Goal: Information Seeking & Learning: Compare options

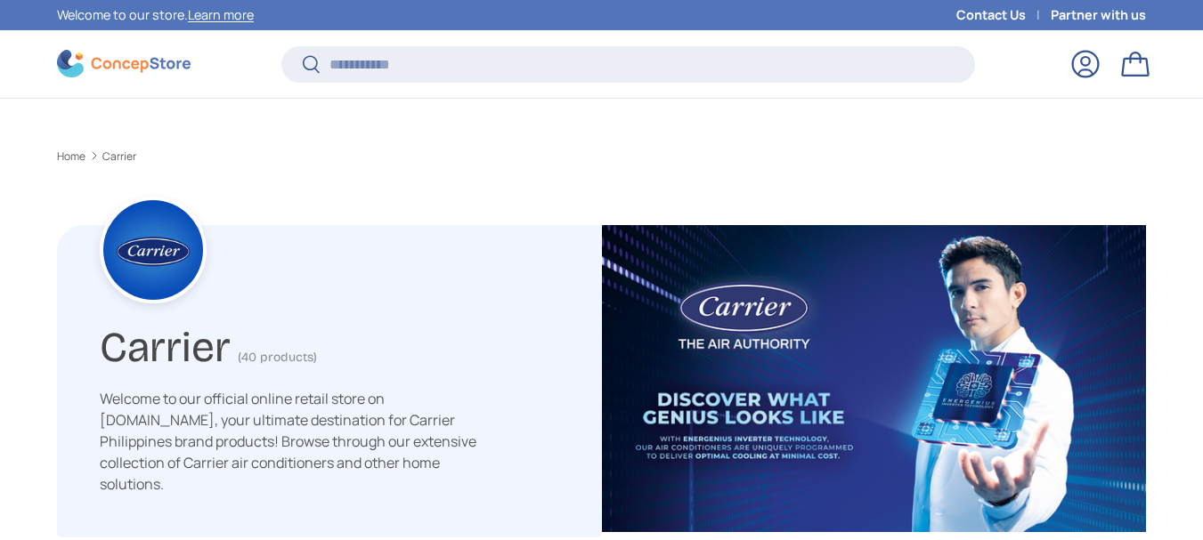
scroll to position [1032, 0]
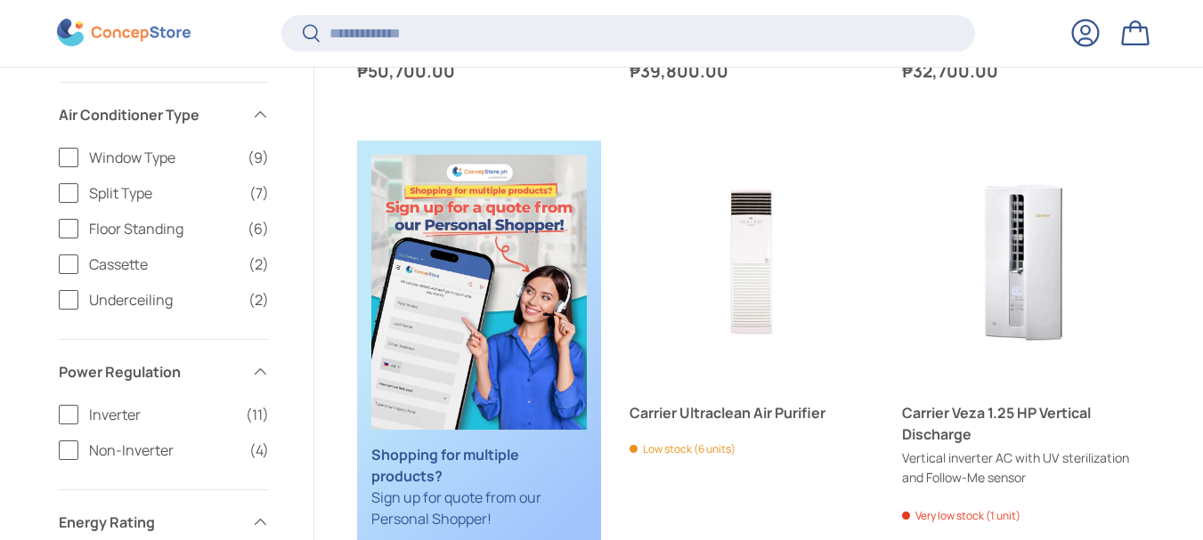
click at [65, 256] on label "Cassette (2)" at bounding box center [164, 264] width 210 height 21
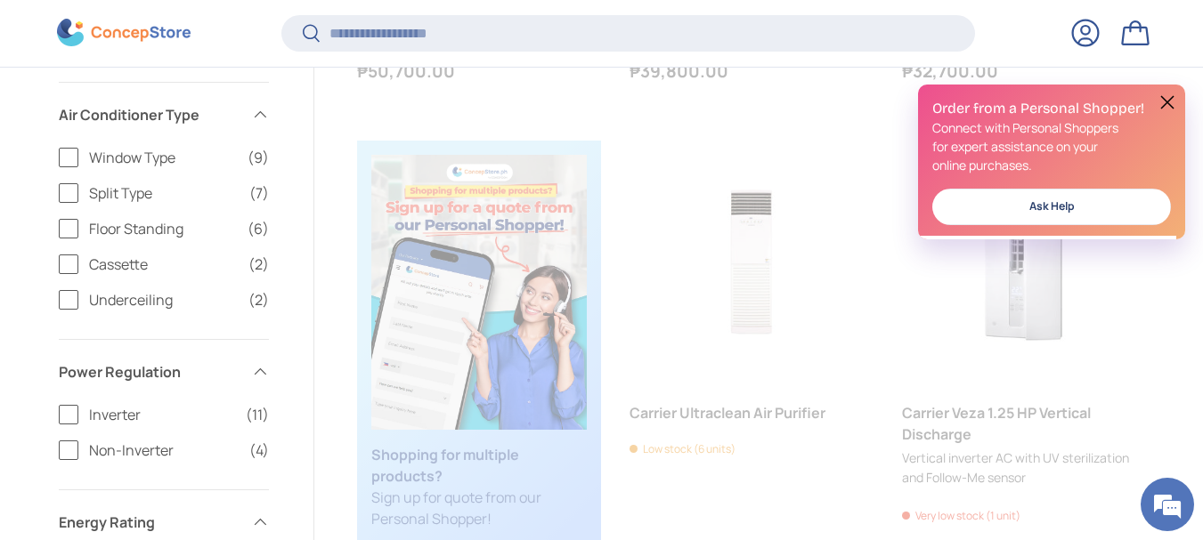
click at [126, 264] on span "Cassette" at bounding box center [163, 264] width 149 height 21
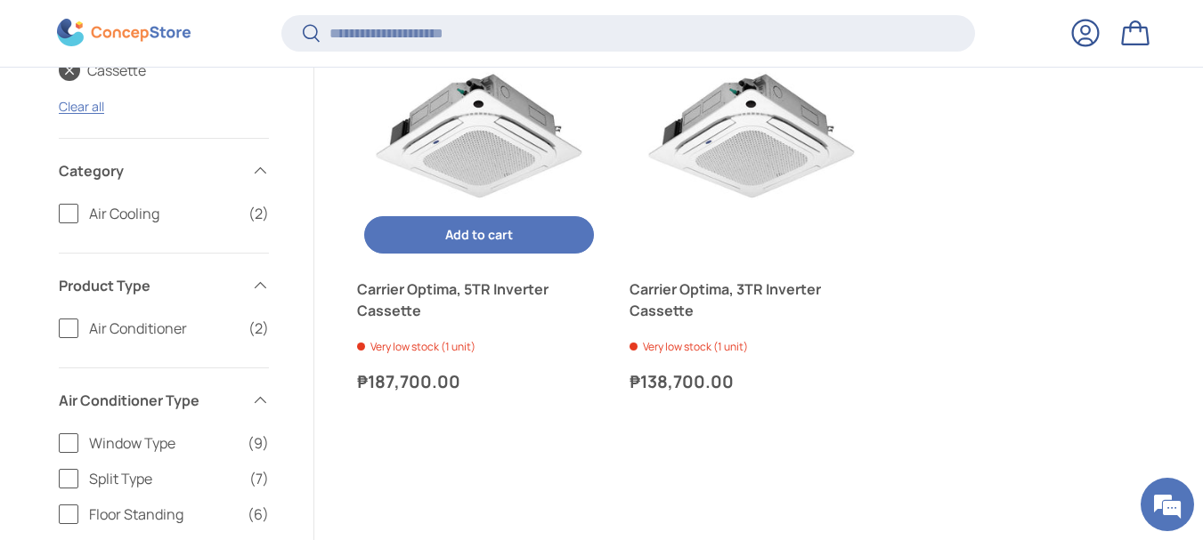
click at [480, 284] on link "Carrier Optima, 5TR Inverter Cassette" at bounding box center [479, 300] width 244 height 43
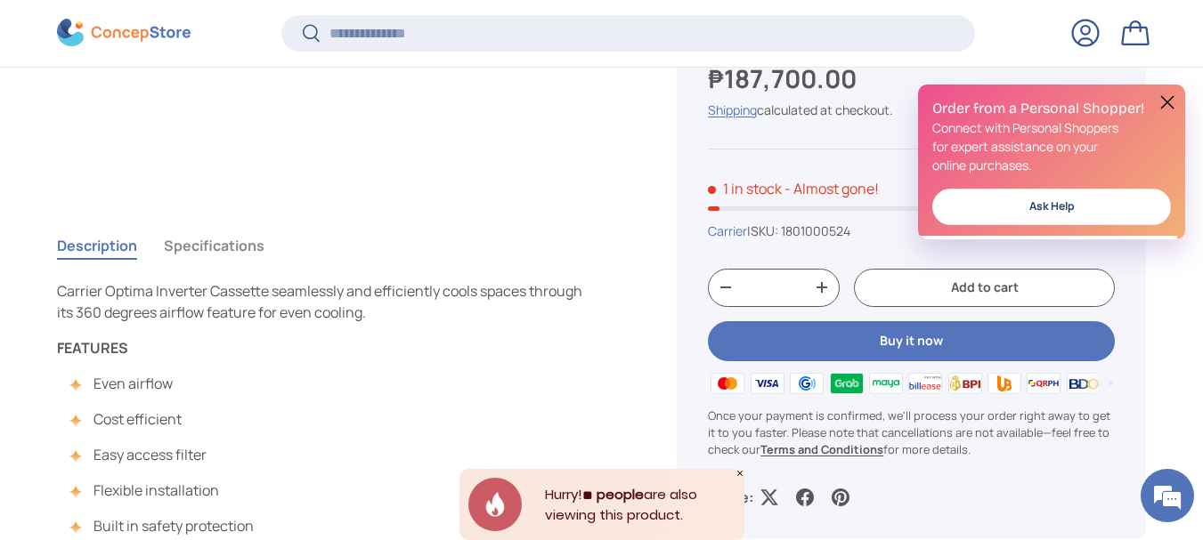
scroll to position [582, 0]
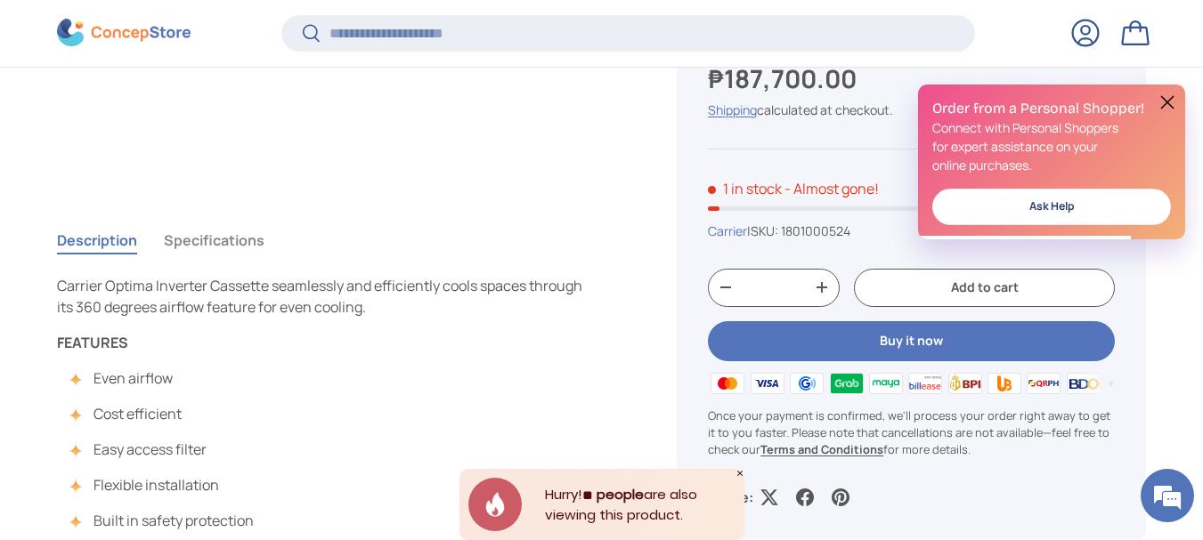
click at [1165, 103] on button at bounding box center [1166, 102] width 21 height 21
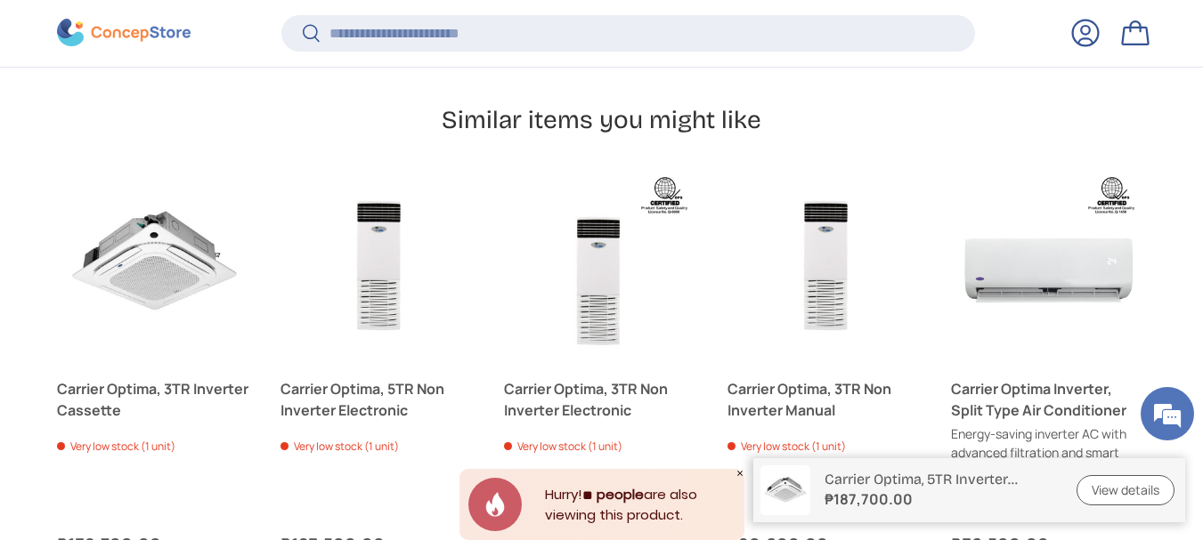
scroll to position [2203, 0]
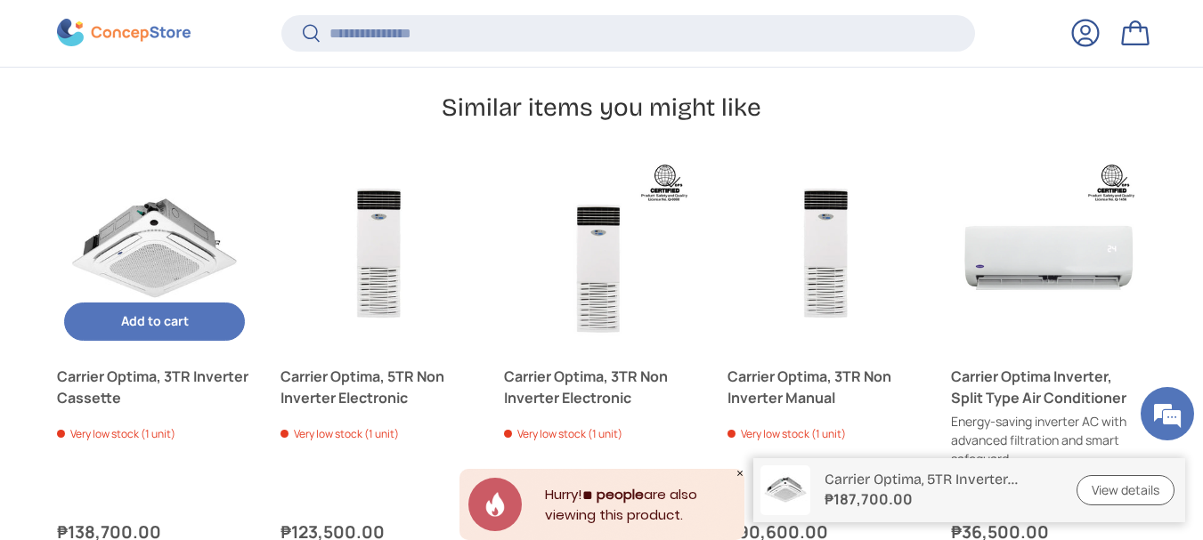
click at [197, 383] on link "Carrier Optima, 3TR Inverter Cassette" at bounding box center [154, 387] width 195 height 43
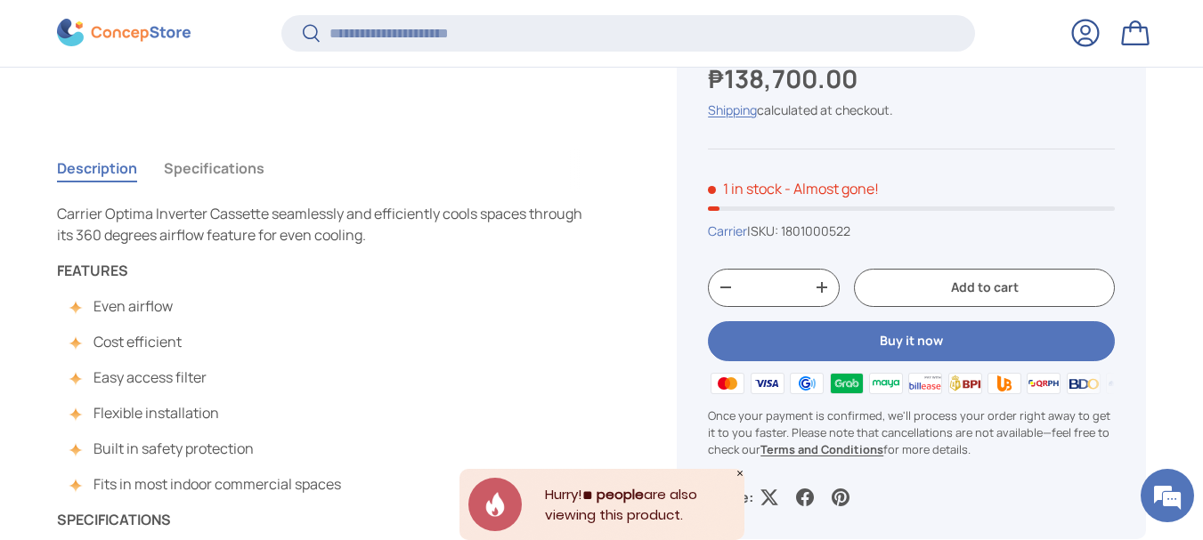
scroll to position [675, 0]
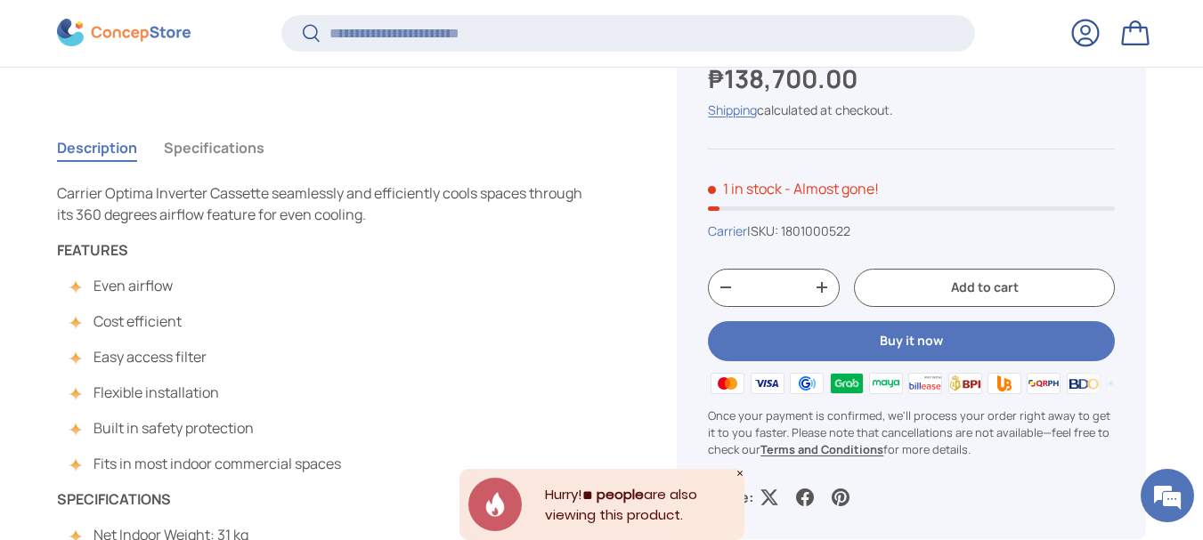
click at [220, 143] on button "Specifications" at bounding box center [214, 147] width 101 height 41
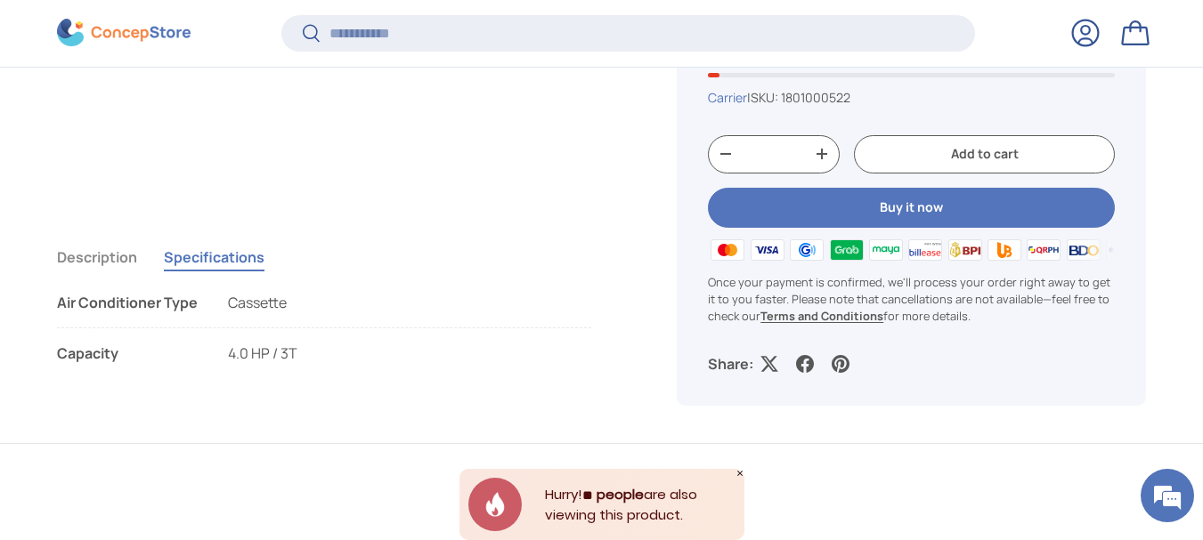
scroll to position [570, 0]
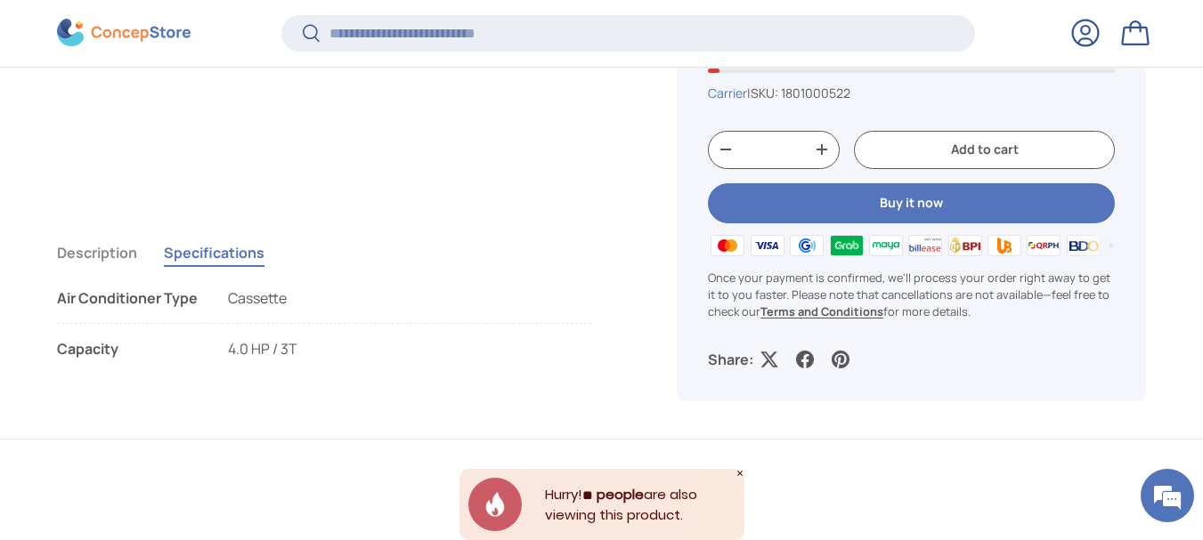
click at [259, 294] on span "Cassette" at bounding box center [257, 298] width 59 height 20
click at [103, 262] on button "Description" at bounding box center [97, 252] width 80 height 41
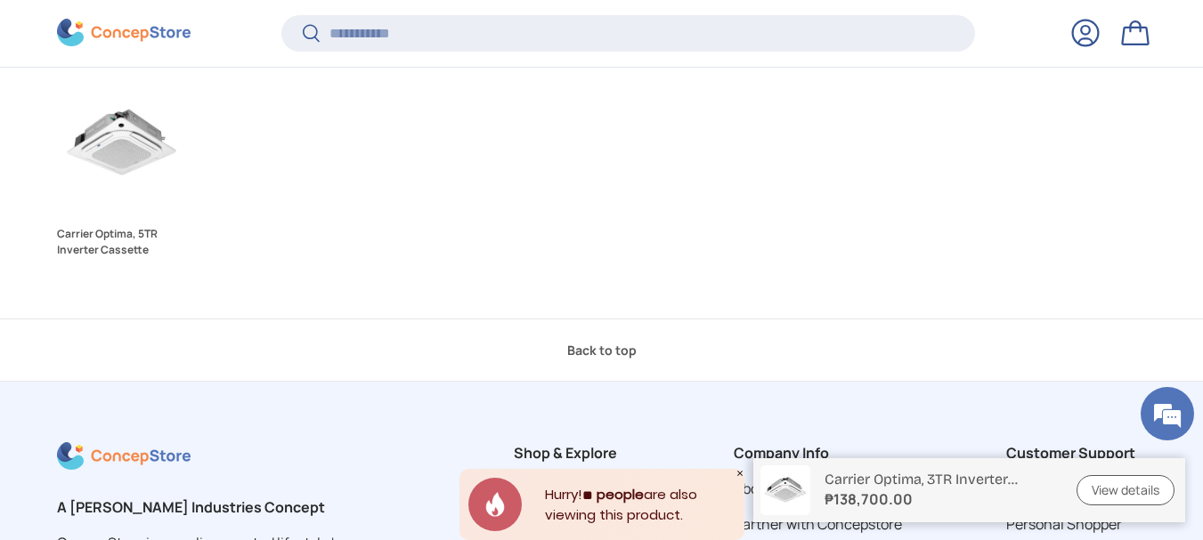
scroll to position [2855, 0]
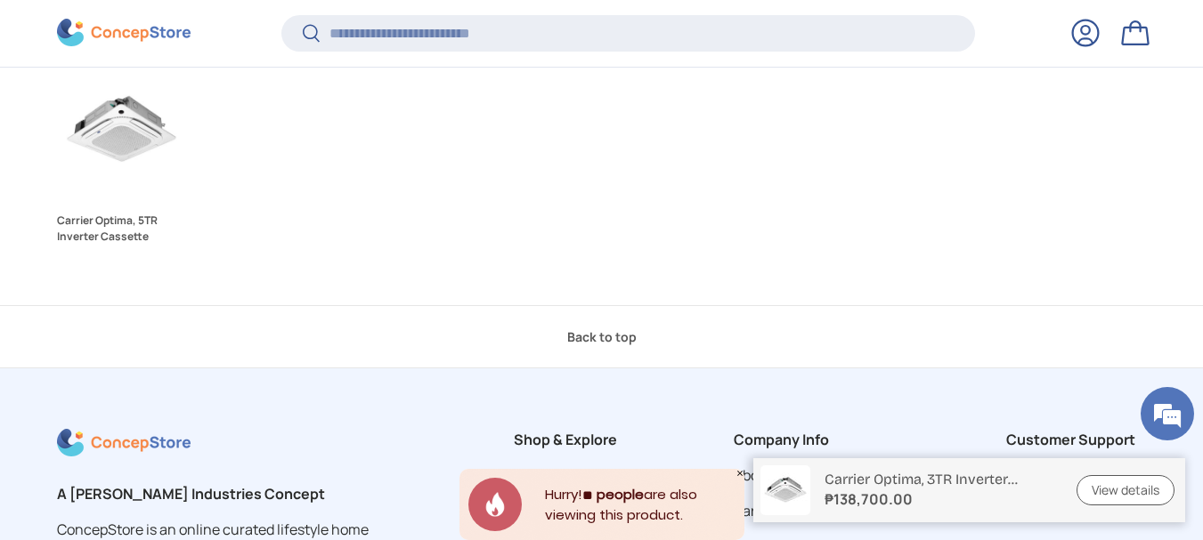
click at [108, 231] on link "Carrier Optima, 5TR Inverter Cassette" at bounding box center [121, 229] width 129 height 32
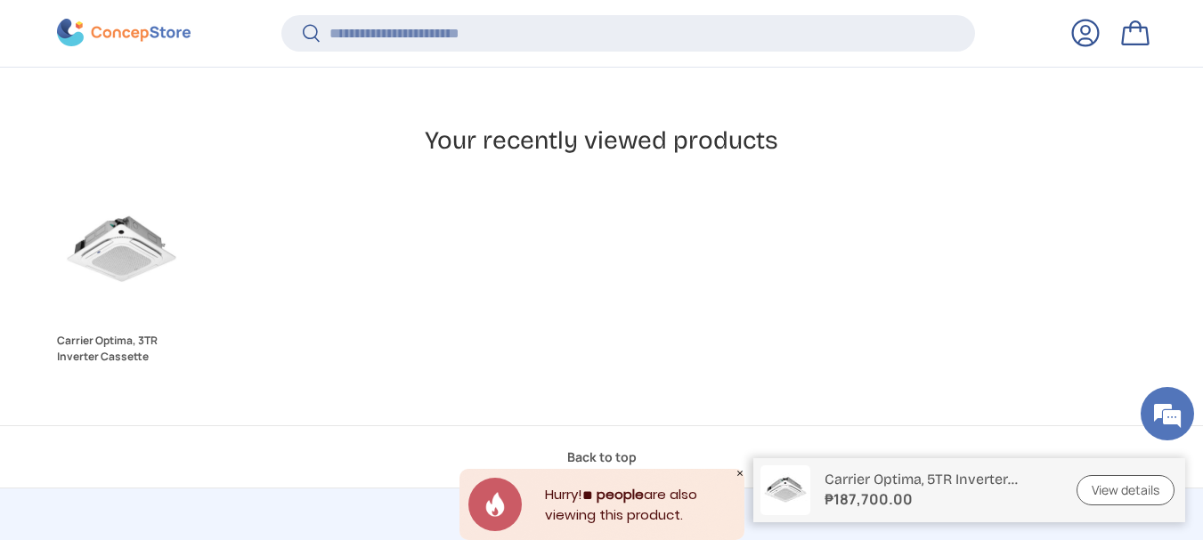
scroll to position [1744, 0]
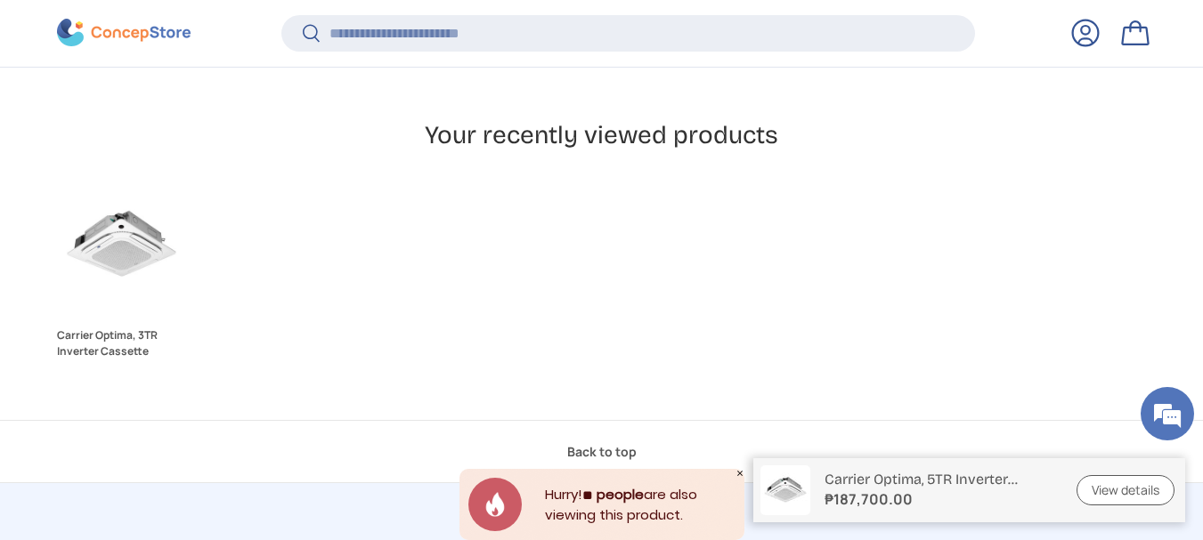
click at [126, 284] on img "Carrier Optima, 3TR Inverter Cassette" at bounding box center [121, 245] width 129 height 129
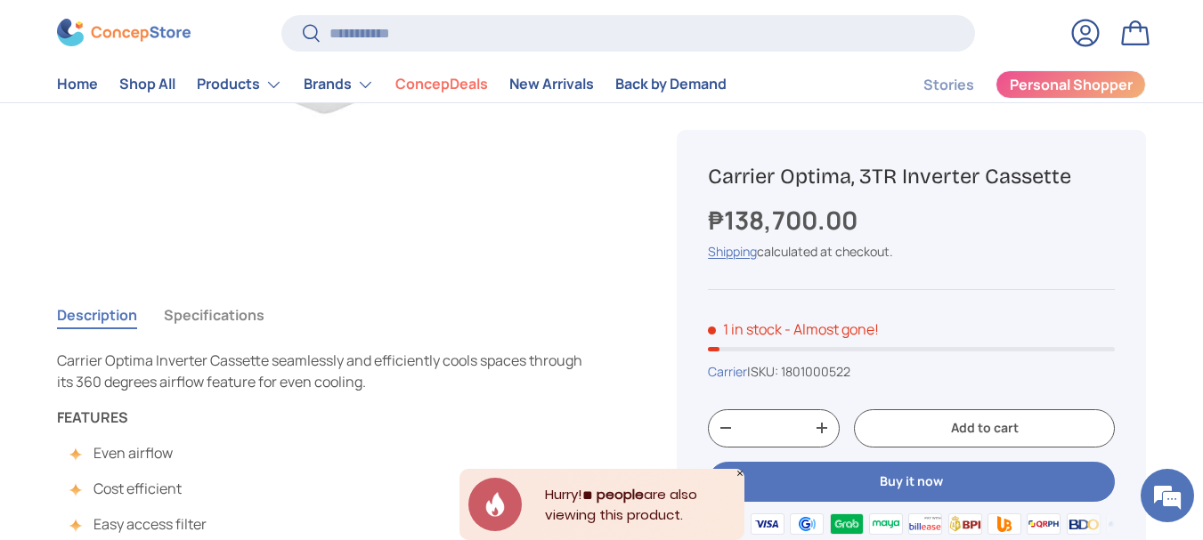
scroll to position [477, 0]
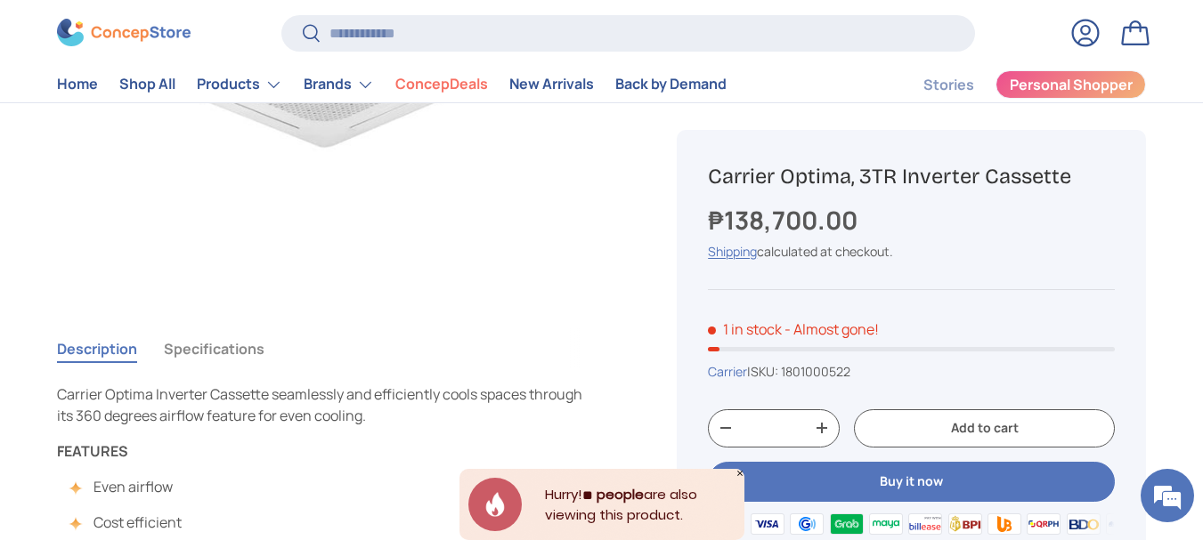
click at [222, 348] on button "Specifications" at bounding box center [214, 348] width 101 height 41
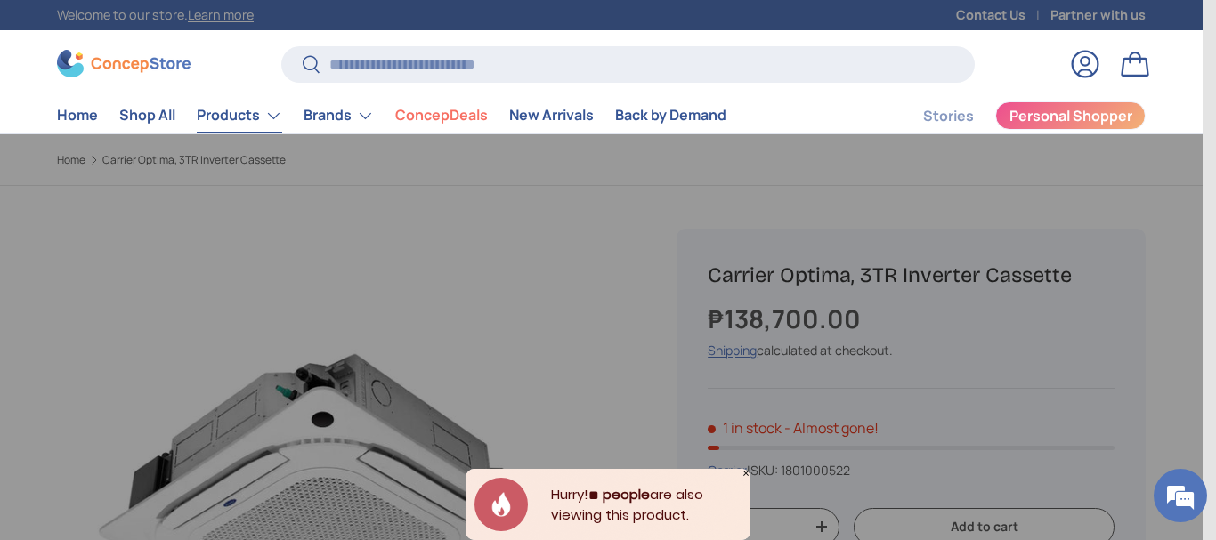
scroll to position [44, 0]
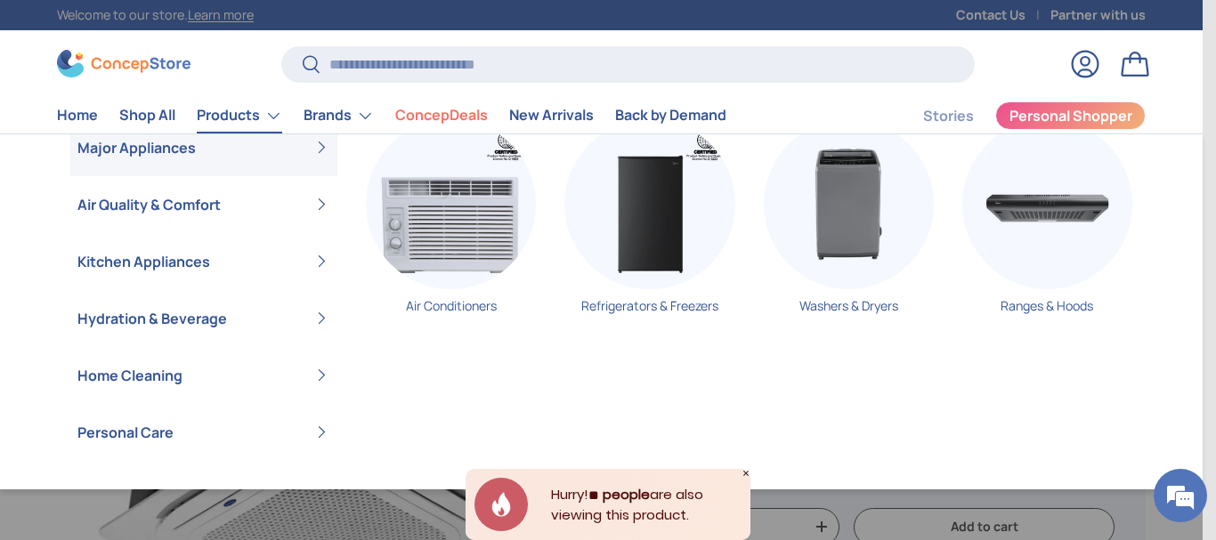
click at [237, 120] on link "Products" at bounding box center [239, 116] width 85 height 36
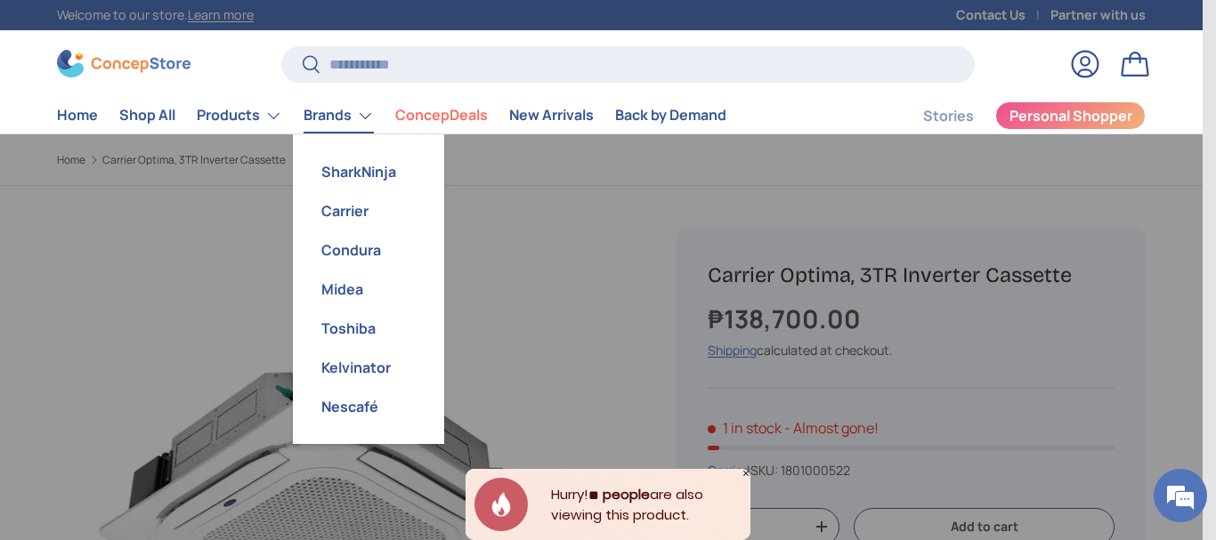
click at [320, 115] on link "Brands" at bounding box center [339, 116] width 70 height 36
click at [349, 222] on link "Carrier" at bounding box center [369, 210] width 130 height 39
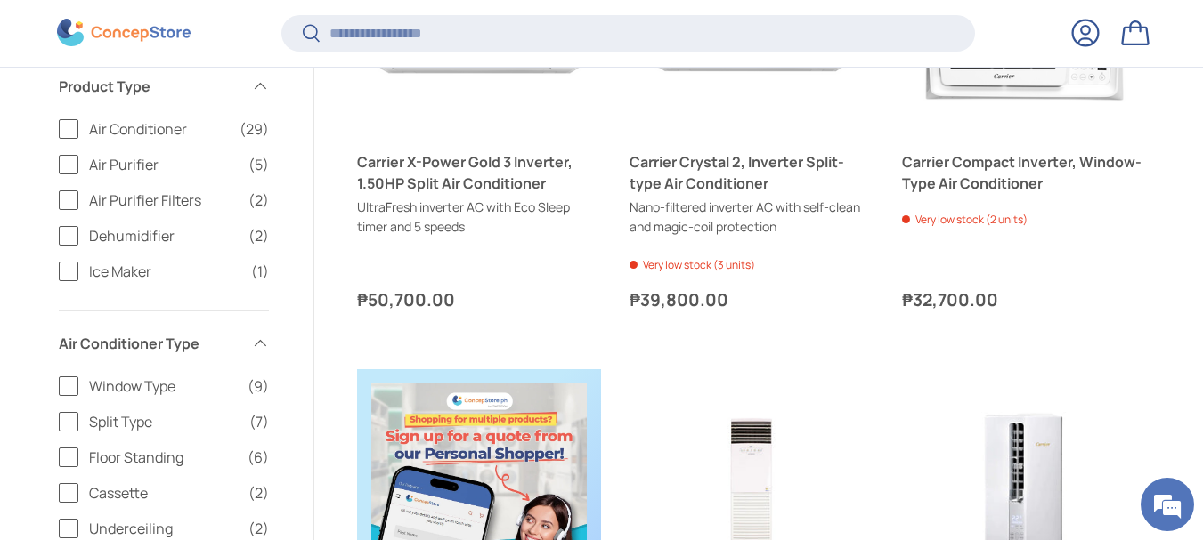
scroll to position [833, 0]
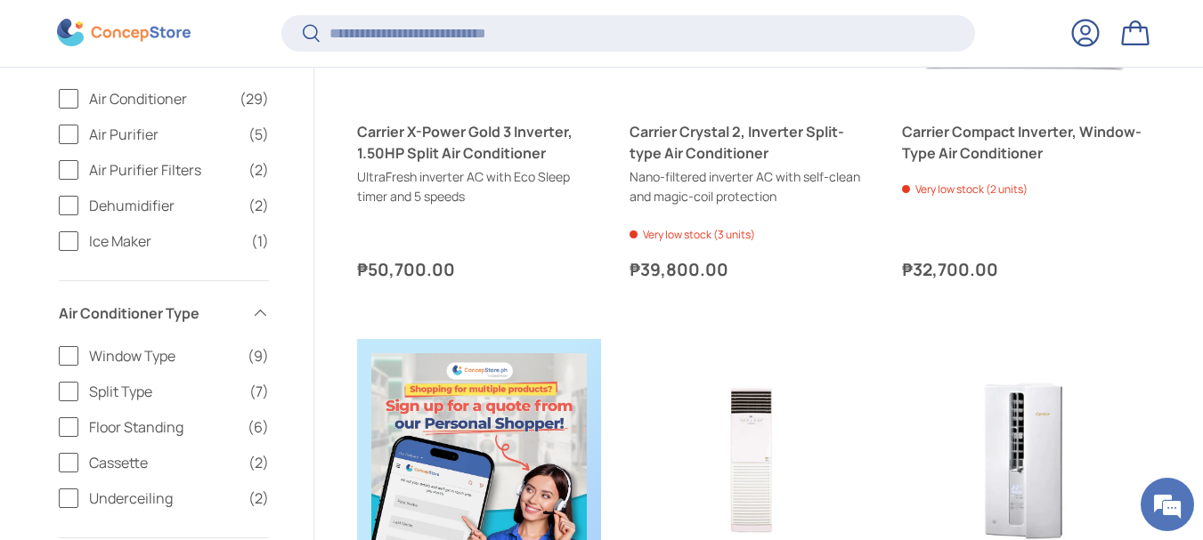
click at [69, 388] on label "Split Type (7)" at bounding box center [164, 391] width 210 height 21
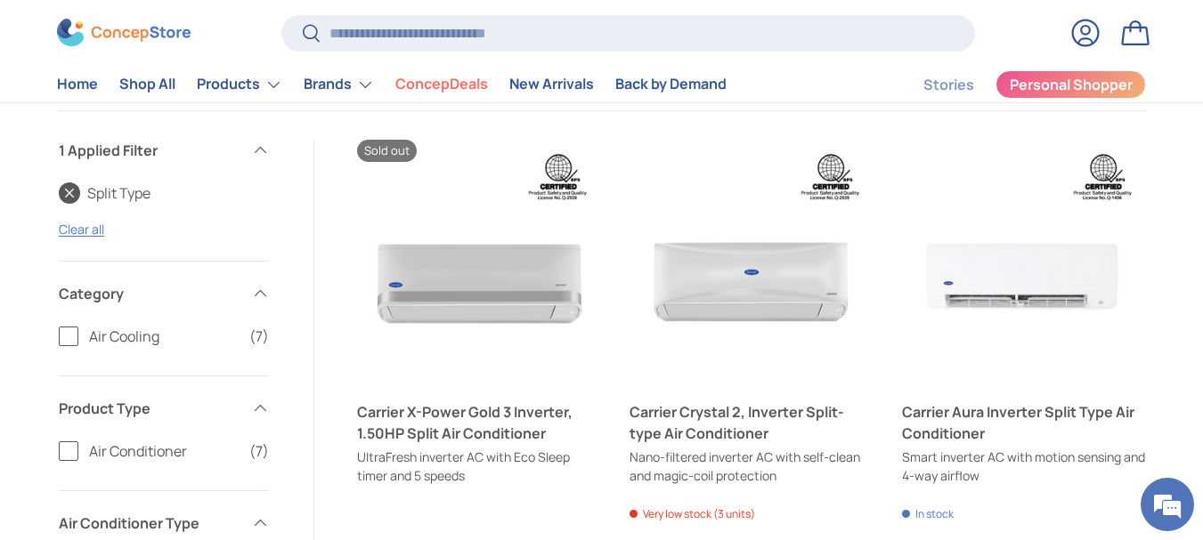
scroll to position [545, 0]
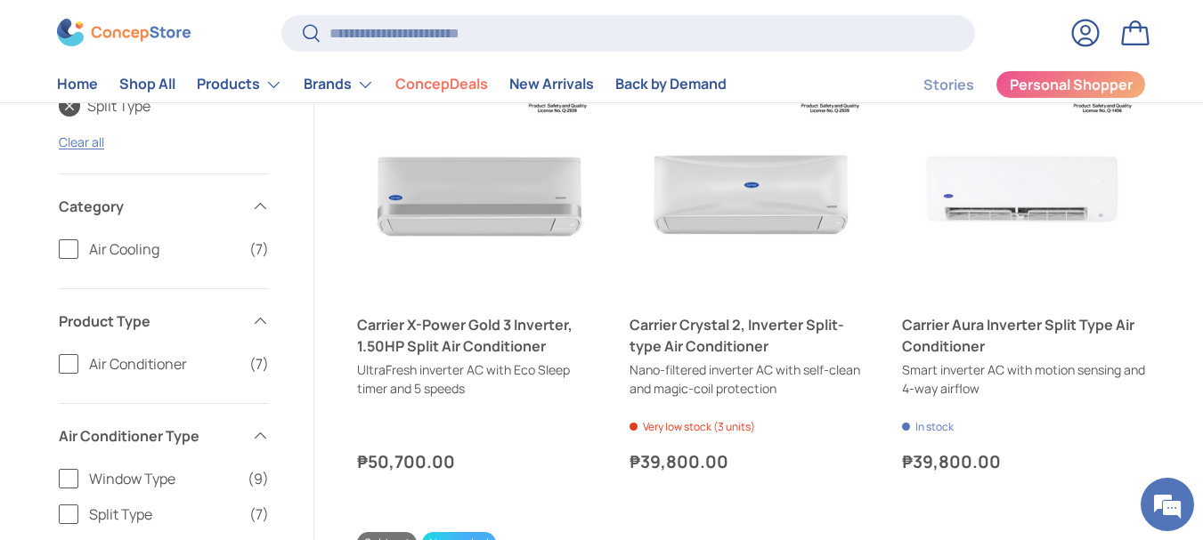
scroll to position [639, 0]
